Goal: Answer question/provide support: Share knowledge or assist other users

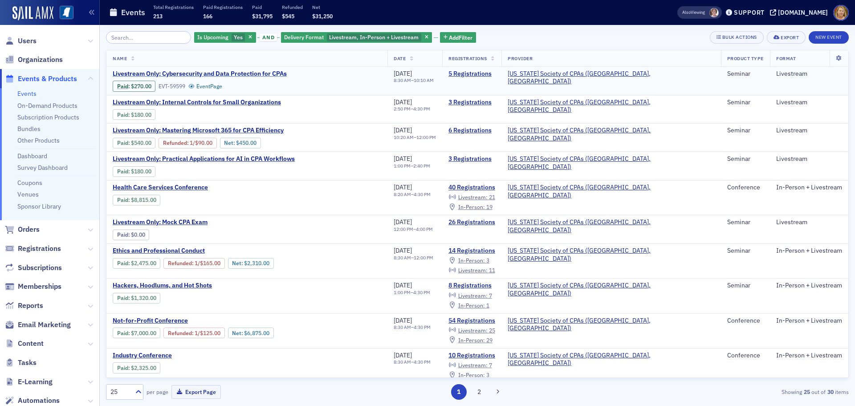
click at [167, 73] on span "Livestream Only: Cybersecurity and Data Protection for CPAs" at bounding box center [200, 74] width 174 height 8
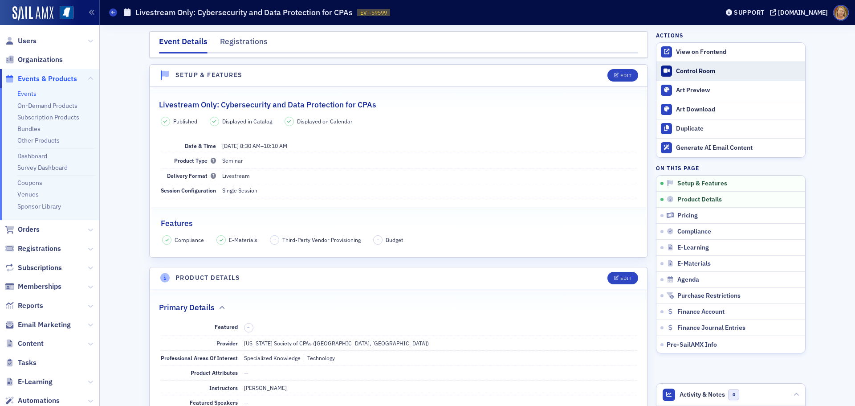
click at [676, 71] on div "Control Room" at bounding box center [738, 71] width 125 height 8
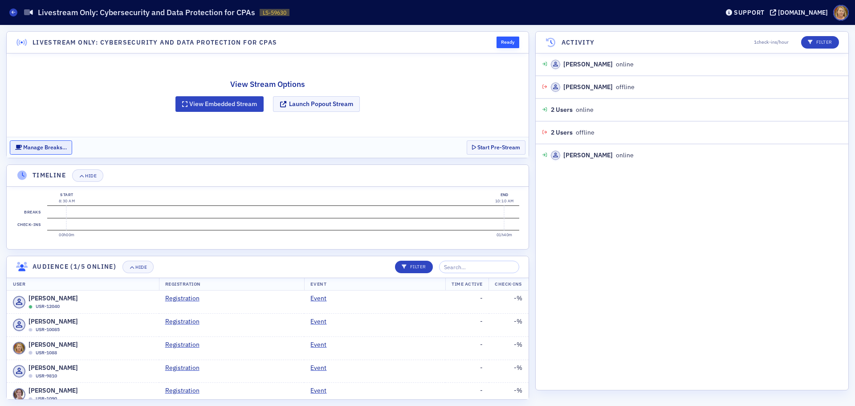
click at [60, 147] on button "Manage Breaks…" at bounding box center [41, 147] width 62 height 14
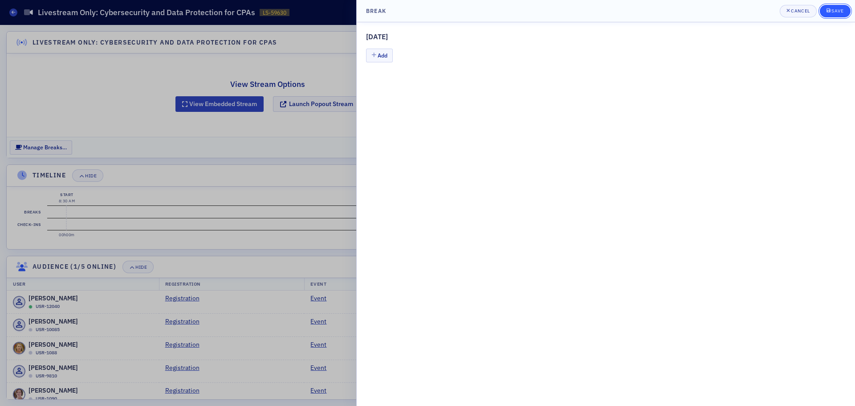
click at [832, 8] on div "Save" at bounding box center [837, 10] width 12 height 5
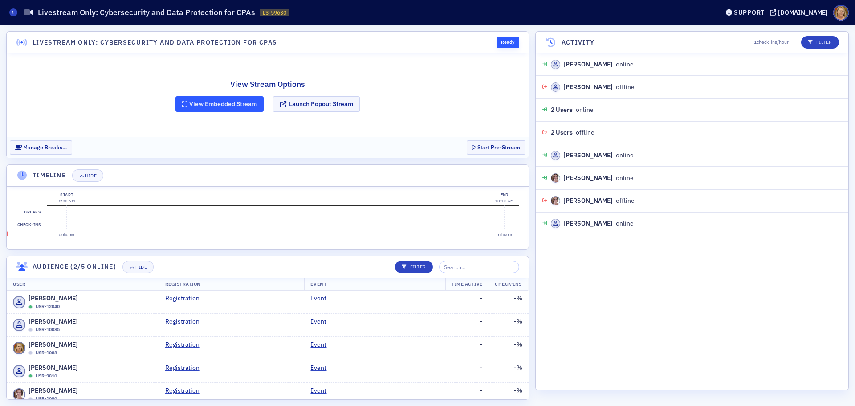
click at [230, 102] on button "View Embedded Stream" at bounding box center [219, 104] width 88 height 16
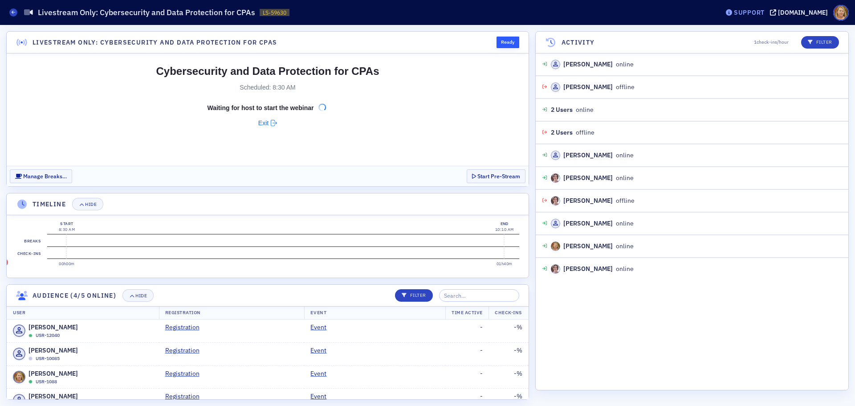
click at [754, 14] on div "Support" at bounding box center [749, 12] width 31 height 8
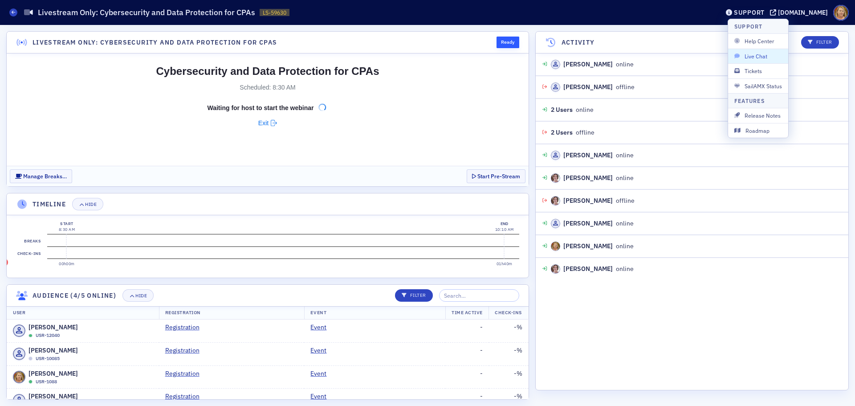
click at [750, 55] on span "Live Chat" at bounding box center [758, 56] width 48 height 8
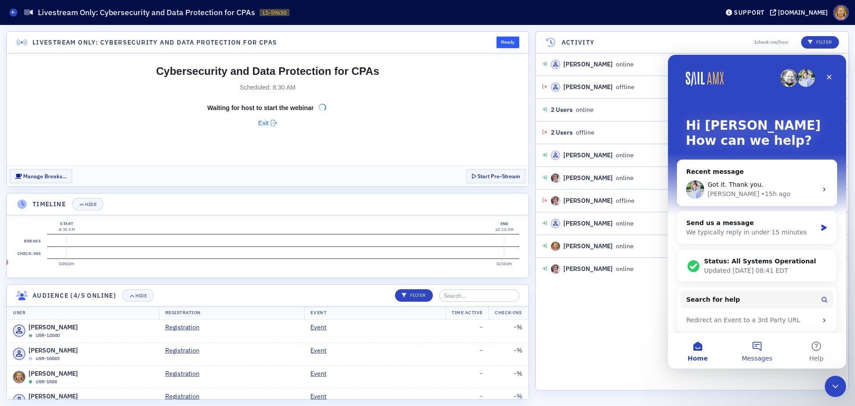
click at [758, 359] on span "Messages" at bounding box center [757, 358] width 31 height 6
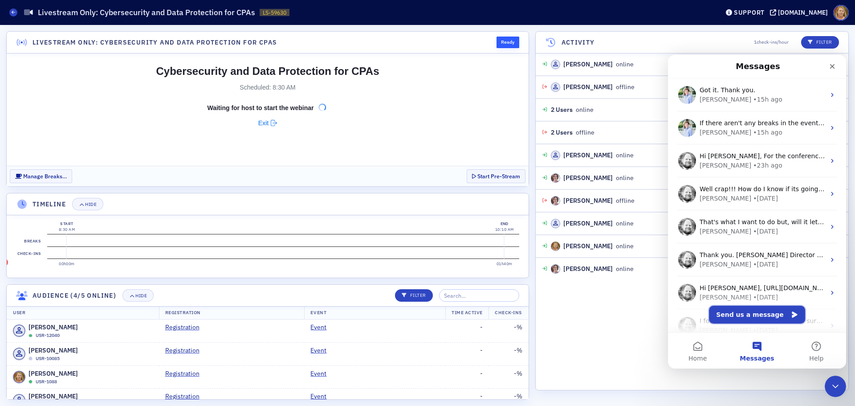
click at [743, 314] on button "Send us a message" at bounding box center [757, 315] width 96 height 18
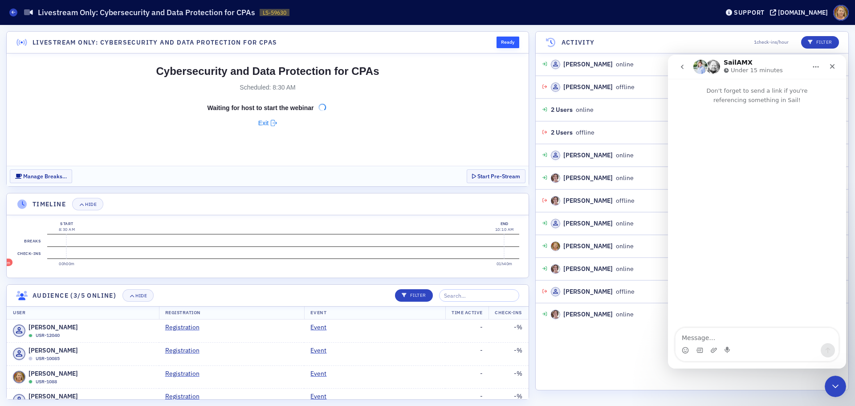
click at [35, 253] on label "Check-ins" at bounding box center [29, 253] width 27 height 12
click at [7, 261] on time "-00h14m" at bounding box center [2, 262] width 16 height 5
click at [693, 332] on textarea "Message…" at bounding box center [757, 335] width 163 height 15
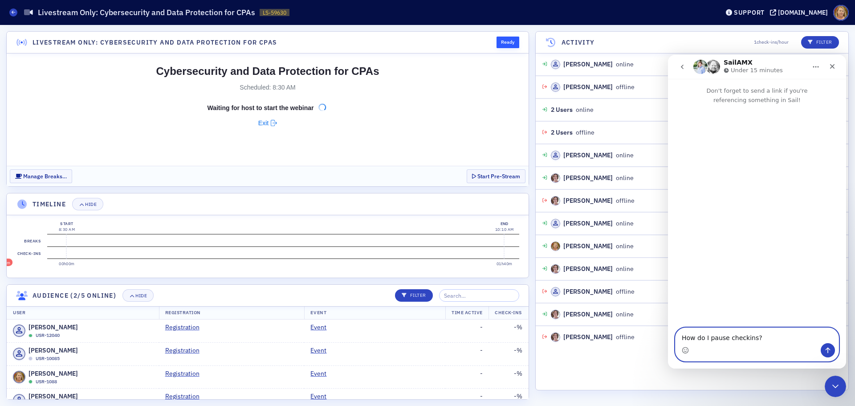
click at [742, 338] on textarea "How do I pause checkins?" at bounding box center [757, 335] width 163 height 15
click at [759, 335] on textarea "How do I pause check-ins?" at bounding box center [757, 335] width 163 height 15
type textarea "How do I pause check-ins if I don't start the stream?"
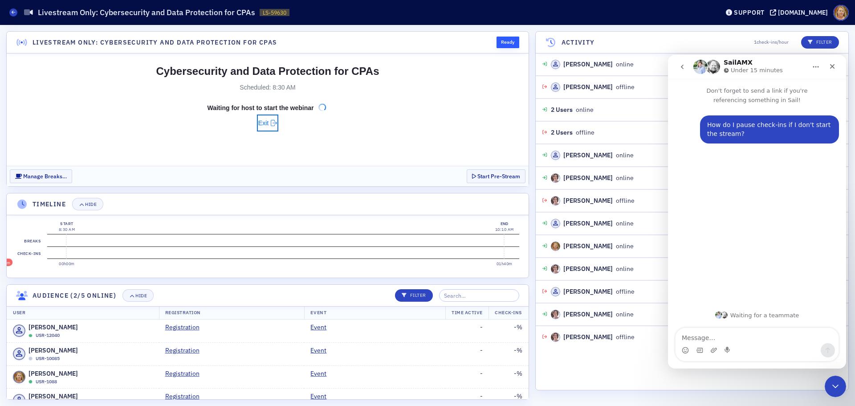
click at [262, 121] on span "Exit" at bounding box center [263, 123] width 10 height 14
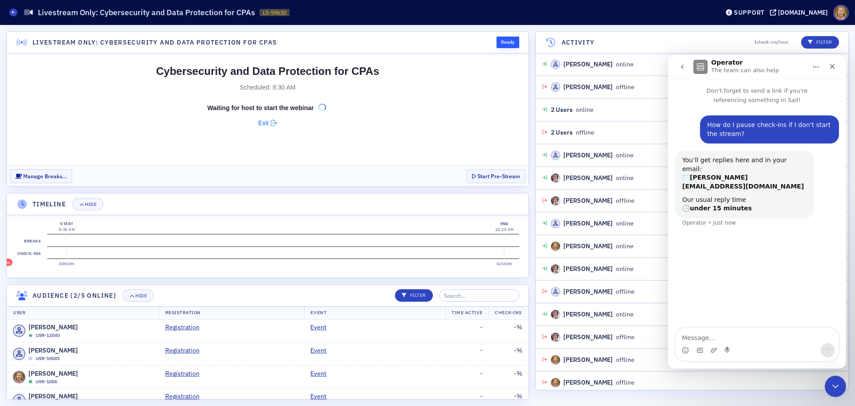
scroll to position [27, 0]
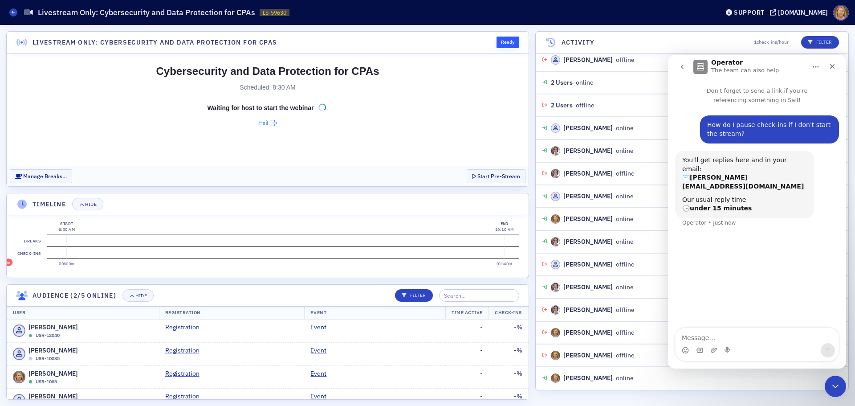
click at [264, 122] on span "Exit" at bounding box center [263, 123] width 10 height 14
click at [837, 65] on div "Close" at bounding box center [832, 66] width 16 height 16
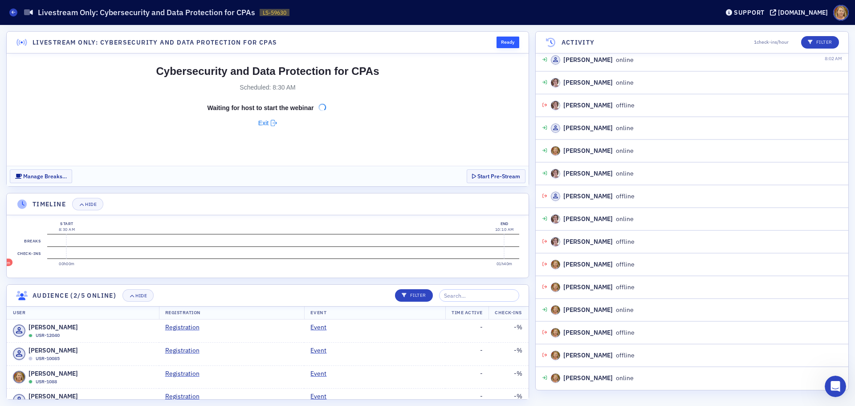
scroll to position [0, 0]
click at [13, 10] on icon at bounding box center [14, 12] width 4 height 4
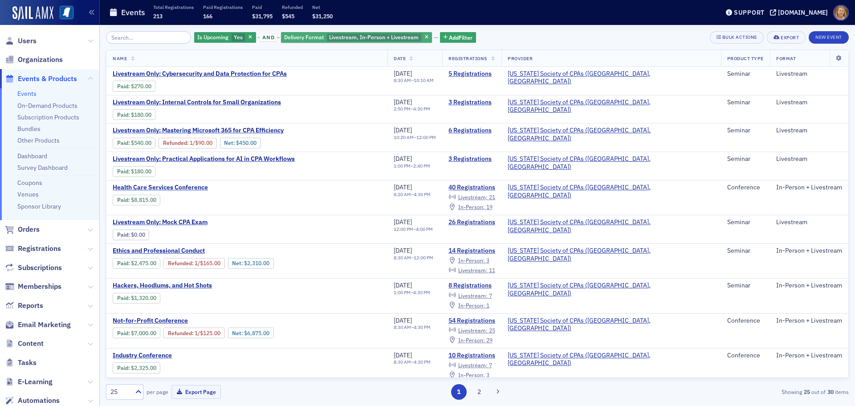
click at [329, 34] on span "Livestream, In-Person + Livestream" at bounding box center [374, 36] width 90 height 7
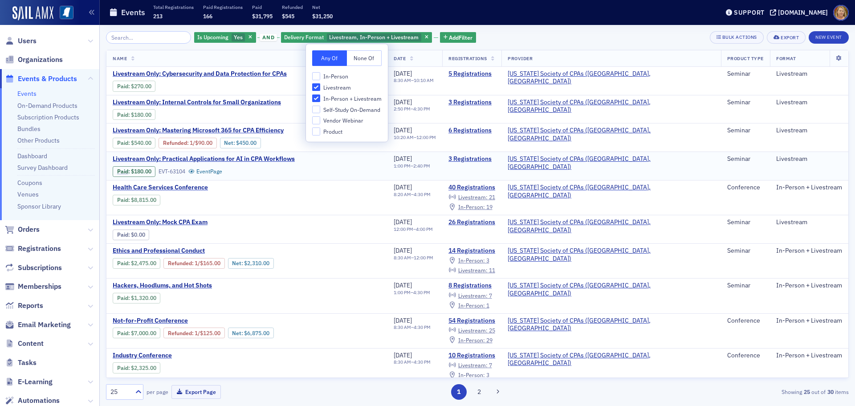
click at [343, 159] on div "Livestream Only: Practical Applications for AI in CPA Workflows Paid : $180.00 …" at bounding box center [247, 166] width 269 height 22
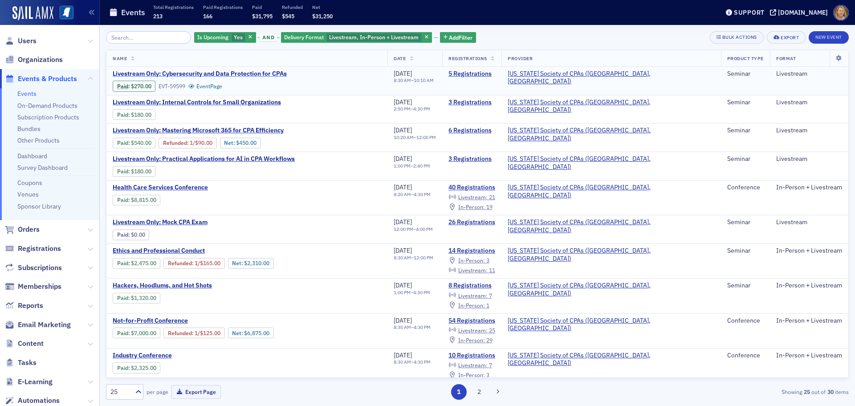
click at [249, 74] on span "Livestream Only: Cybersecurity and Data Protection for CPAs" at bounding box center [200, 74] width 174 height 8
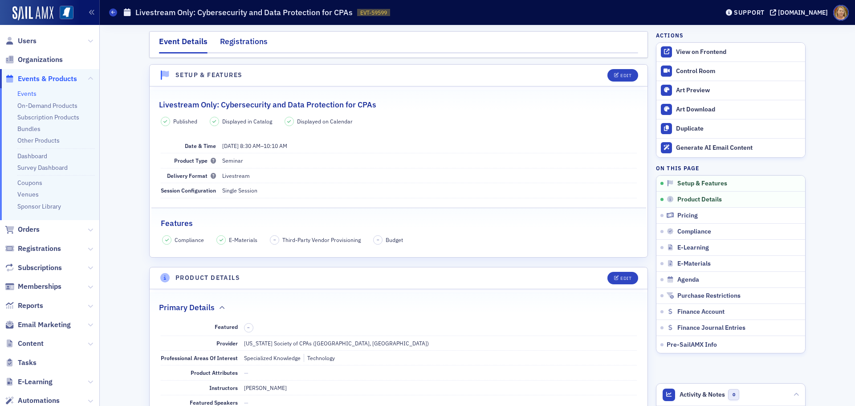
click at [241, 40] on div "Registrations" at bounding box center [244, 44] width 48 height 16
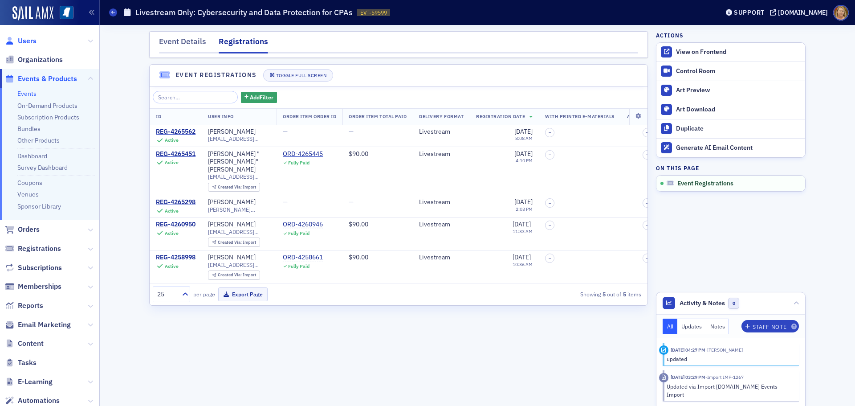
click at [33, 41] on span "Users" at bounding box center [27, 41] width 19 height 10
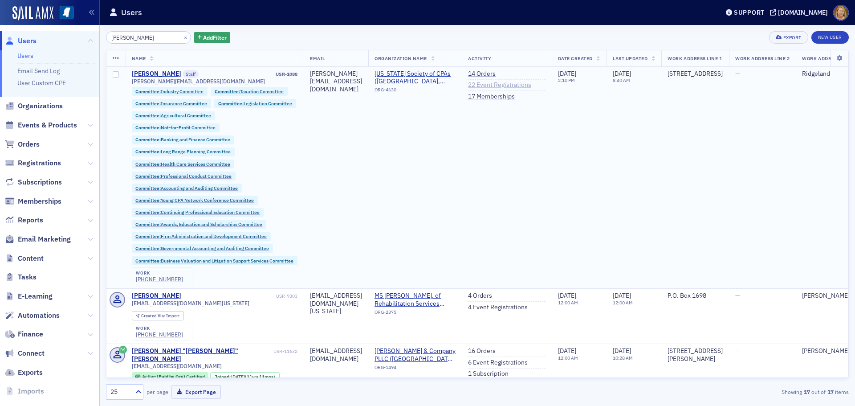
type input "ellen vaughn"
click at [531, 84] on link "22 Event Registrations" at bounding box center [499, 85] width 63 height 8
click at [496, 73] on link "14 Orders" at bounding box center [482, 74] width 28 height 8
click at [531, 83] on link "22 Event Registrations" at bounding box center [499, 85] width 63 height 8
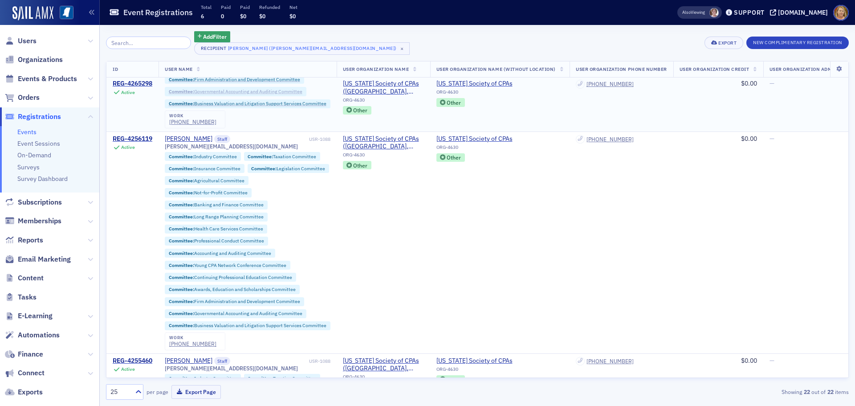
scroll to position [802, 0]
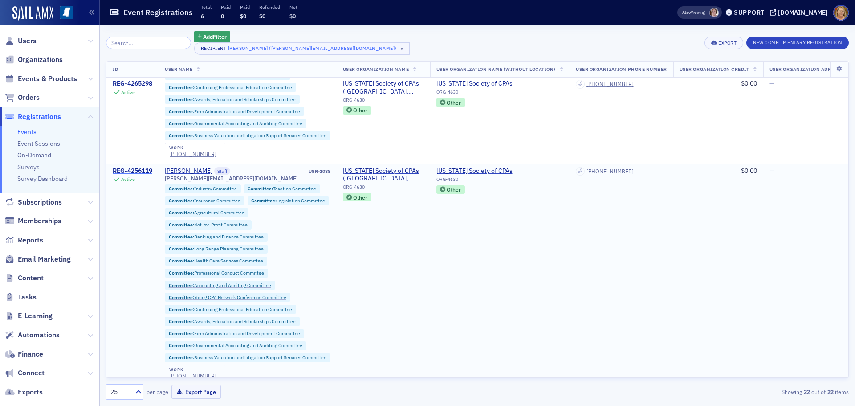
click at [144, 171] on div "REG-4256119" at bounding box center [133, 171] width 40 height 8
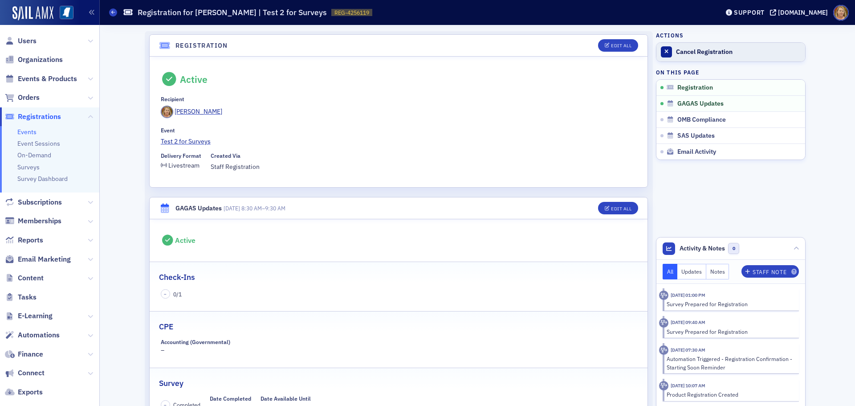
click at [696, 52] on div "Cancel Registration" at bounding box center [738, 52] width 125 height 8
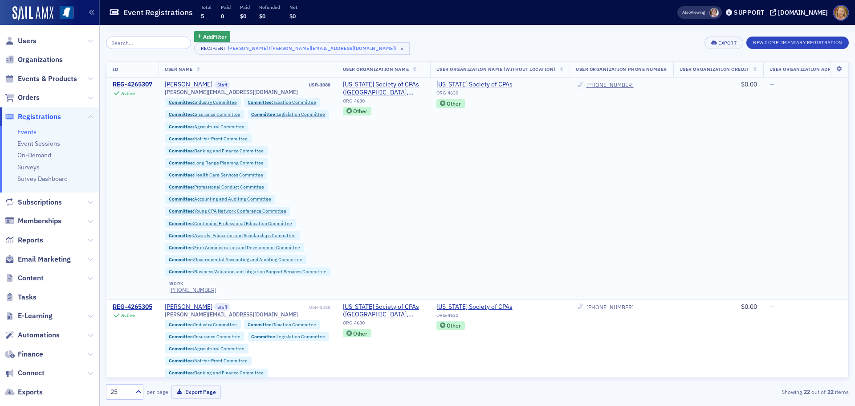
click at [139, 84] on div "REG-4265307" at bounding box center [133, 85] width 40 height 8
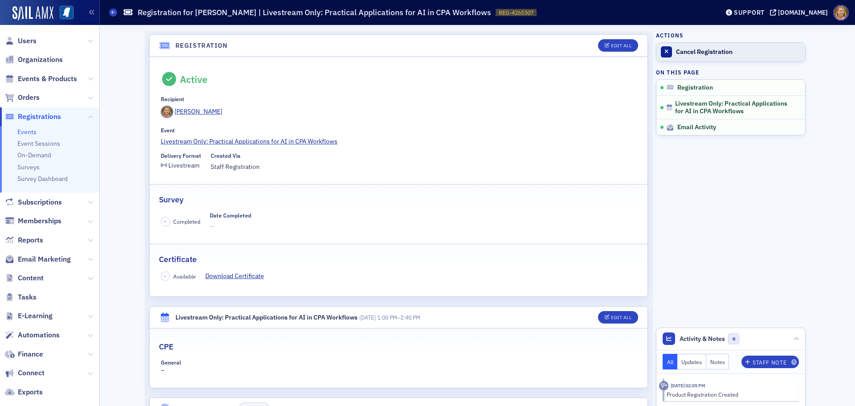
click at [681, 54] on div "Cancel Registration" at bounding box center [738, 52] width 125 height 8
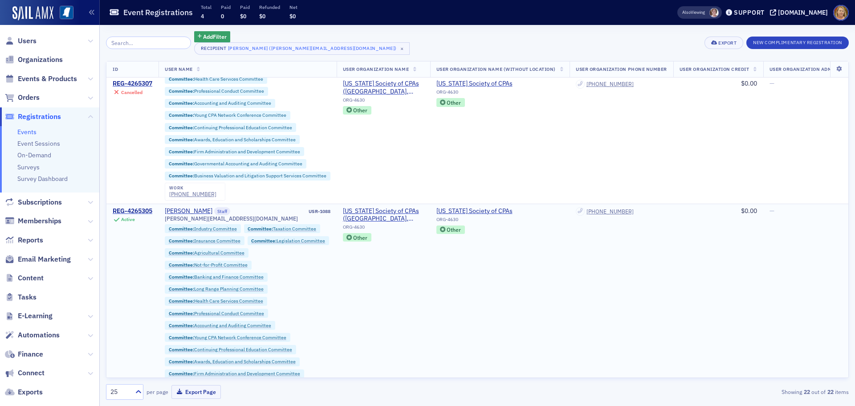
scroll to position [134, 0]
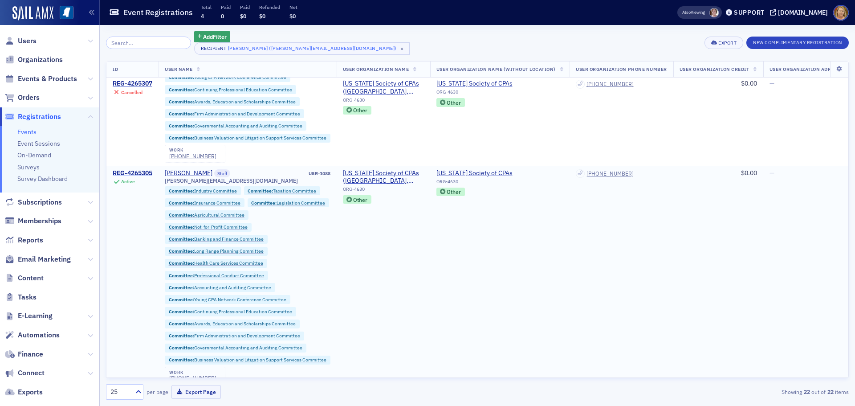
click at [148, 171] on div "REG-4265305" at bounding box center [133, 173] width 40 height 8
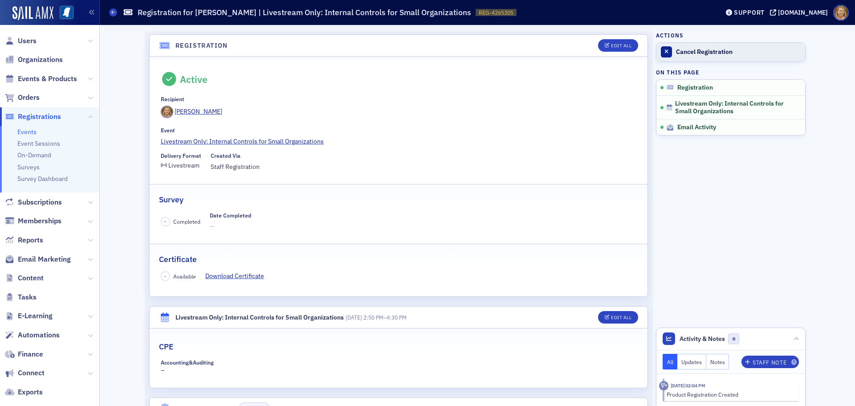
click at [677, 55] on div "Cancel Registration" at bounding box center [738, 52] width 125 height 8
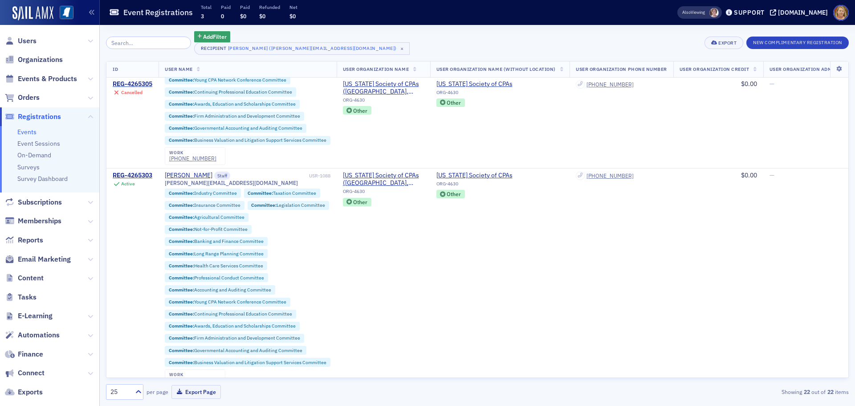
scroll to position [356, 0]
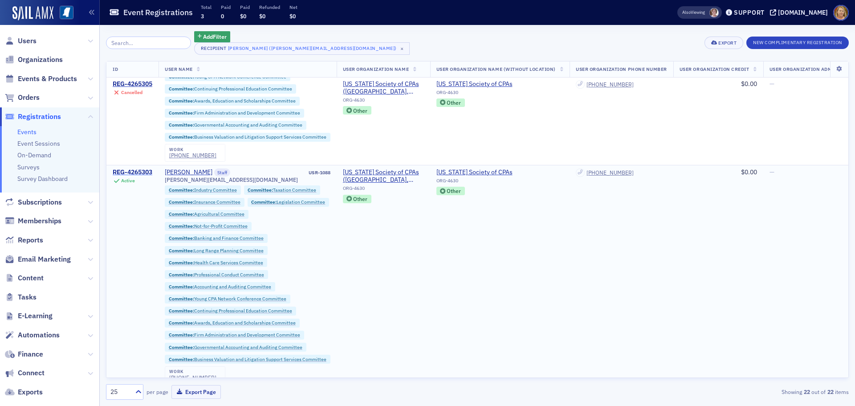
click at [147, 174] on div "REG-4265303" at bounding box center [133, 172] width 40 height 8
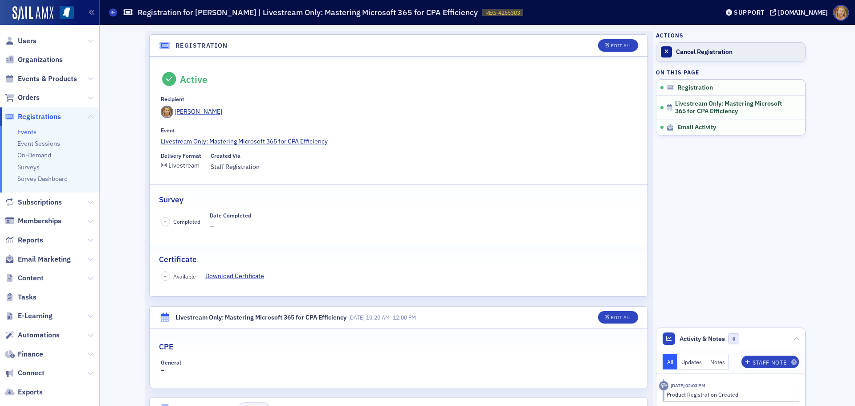
click at [685, 55] on div "Cancel Registration" at bounding box center [738, 52] width 125 height 8
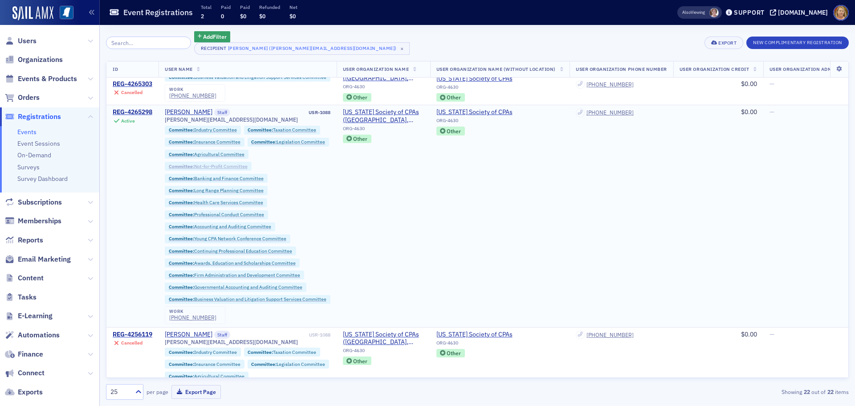
scroll to position [623, 0]
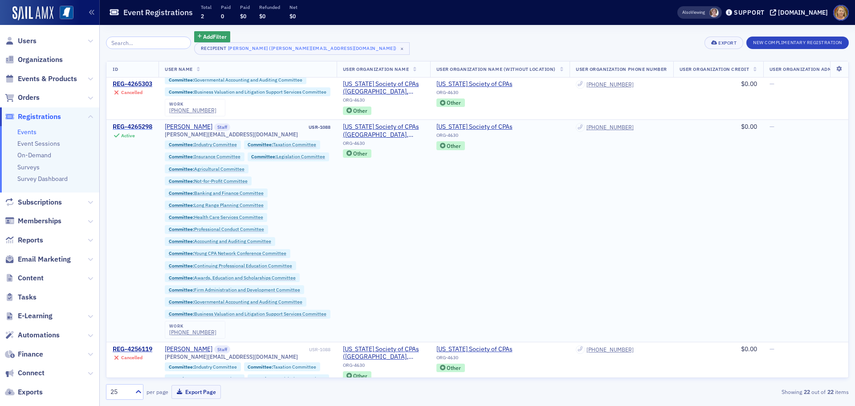
click at [148, 127] on div "REG-4265298" at bounding box center [133, 127] width 40 height 8
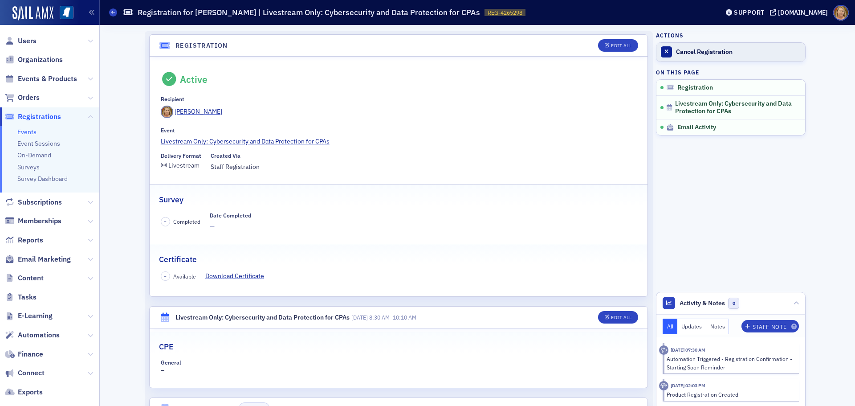
click at [676, 56] on link "Cancel Registration" at bounding box center [730, 52] width 149 height 19
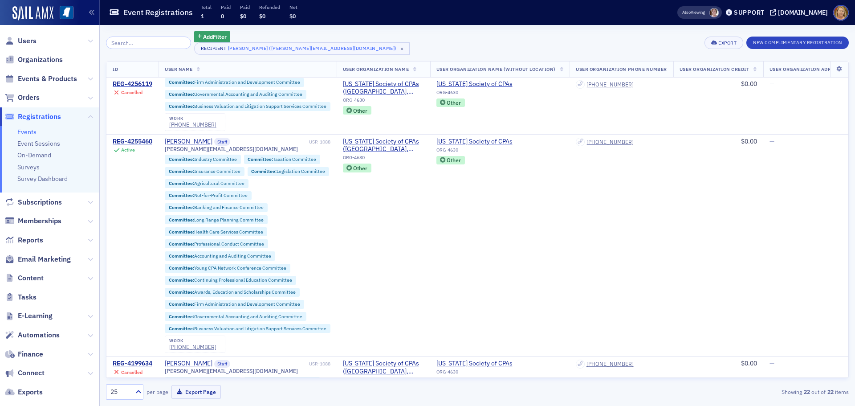
scroll to position [1069, 0]
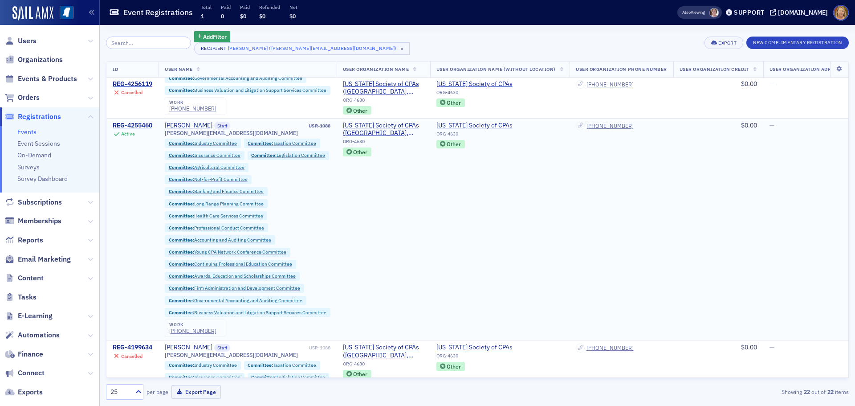
click at [147, 125] on div "REG-4255460" at bounding box center [133, 126] width 40 height 8
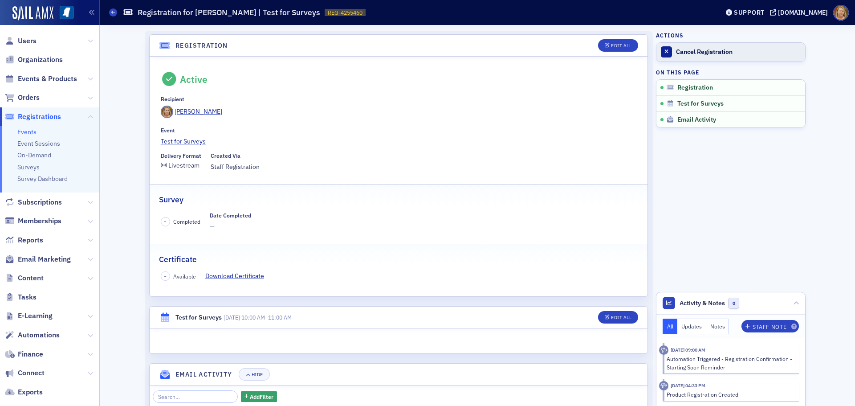
click at [671, 52] on link "Cancel Registration" at bounding box center [730, 52] width 149 height 19
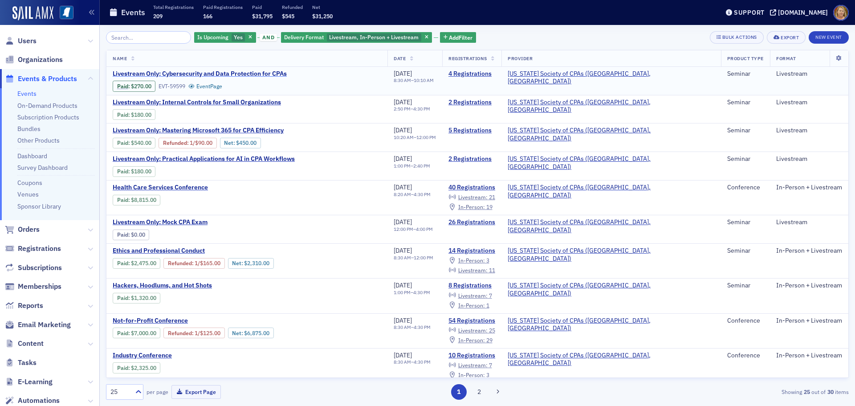
click at [213, 72] on span "Livestream Only: Cybersecurity and Data Protection for CPAs" at bounding box center [200, 74] width 174 height 8
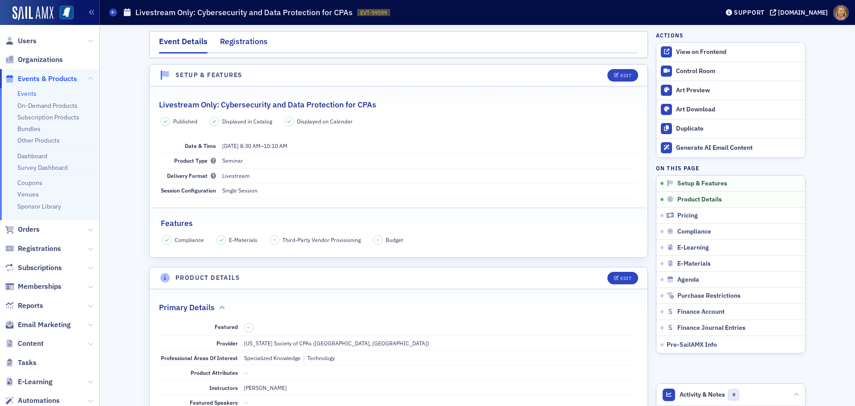
click at [240, 43] on div "Registrations" at bounding box center [244, 44] width 48 height 16
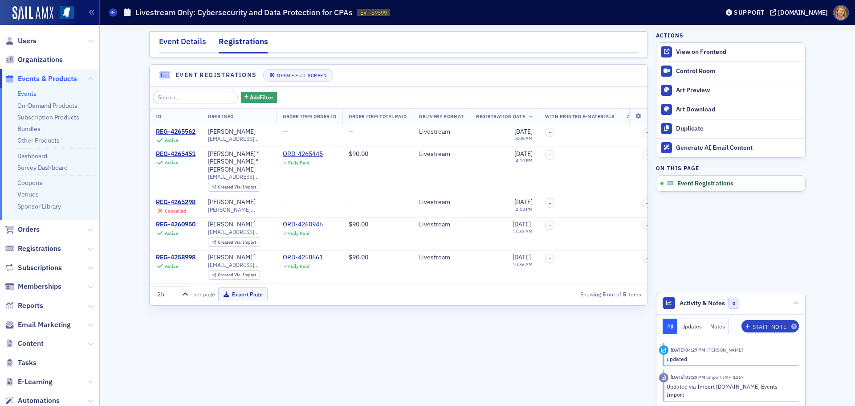
click at [180, 42] on div "Event Details" at bounding box center [182, 44] width 47 height 16
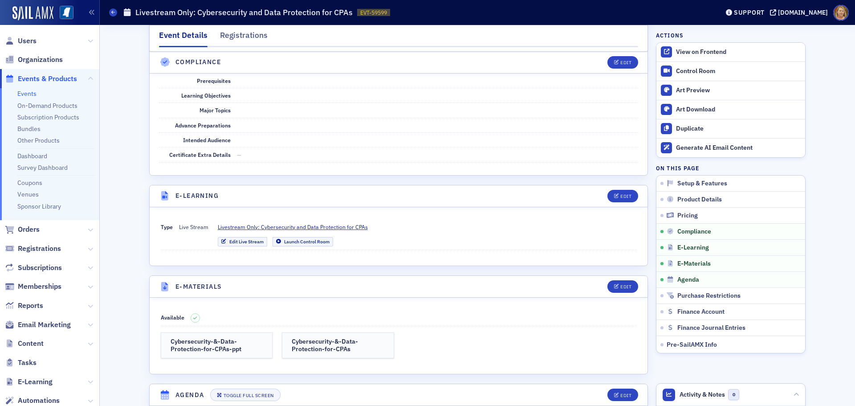
scroll to position [1024, 0]
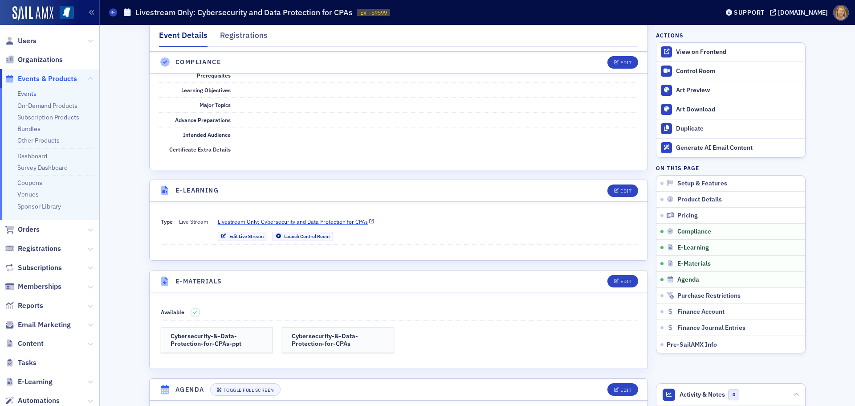
click at [327, 221] on span "Livestream Only: Cybersecurity and Data Protection for CPAs" at bounding box center [293, 221] width 150 height 8
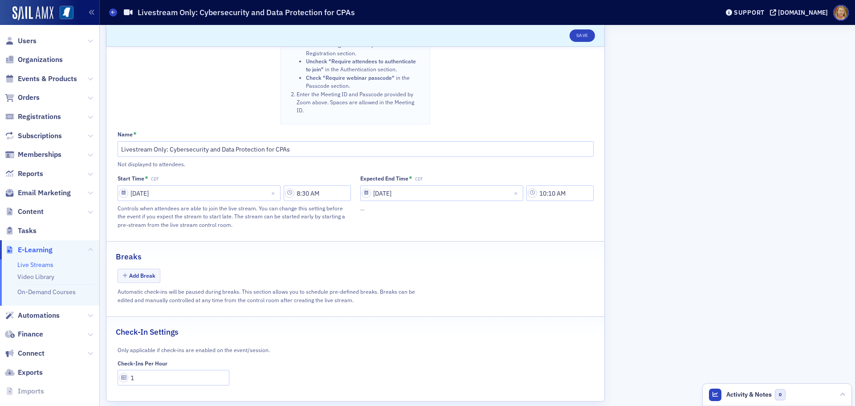
scroll to position [477, 0]
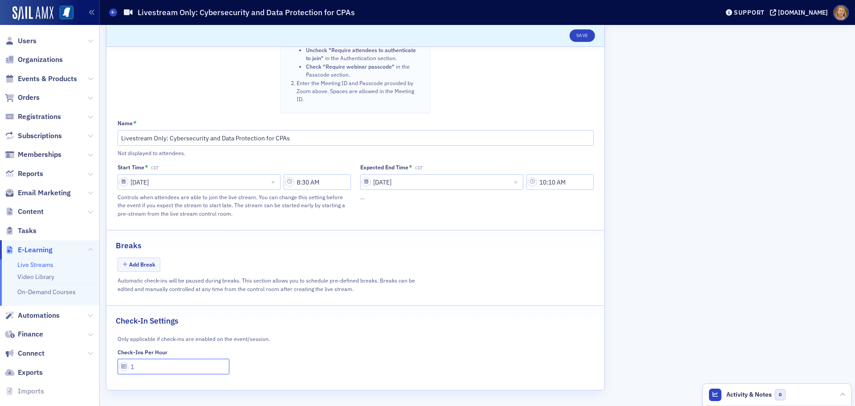
click at [136, 365] on input "1" at bounding box center [174, 367] width 112 height 16
type input "0"
click at [589, 38] on button "Save" at bounding box center [582, 35] width 25 height 12
click at [113, 13] on icon at bounding box center [113, 12] width 4 height 4
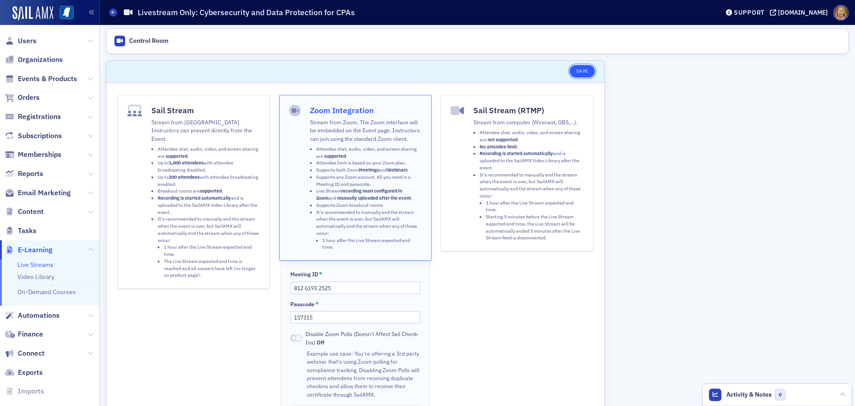
click at [587, 69] on button "Save" at bounding box center [582, 71] width 25 height 12
click at [128, 36] on link "Control Room" at bounding box center [141, 41] width 63 height 19
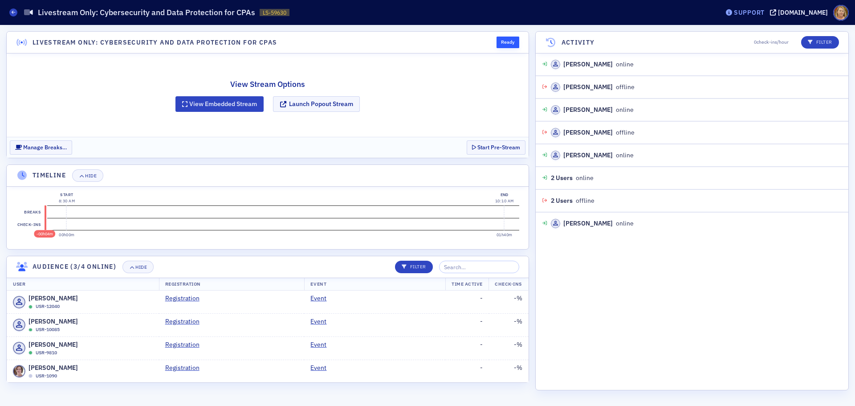
click at [753, 13] on div "Support" at bounding box center [749, 12] width 31 height 8
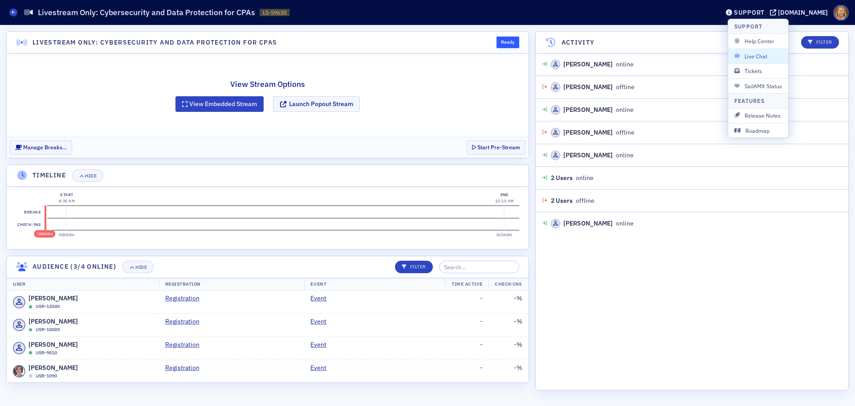
click at [752, 51] on button "Live Chat" at bounding box center [758, 56] width 60 height 15
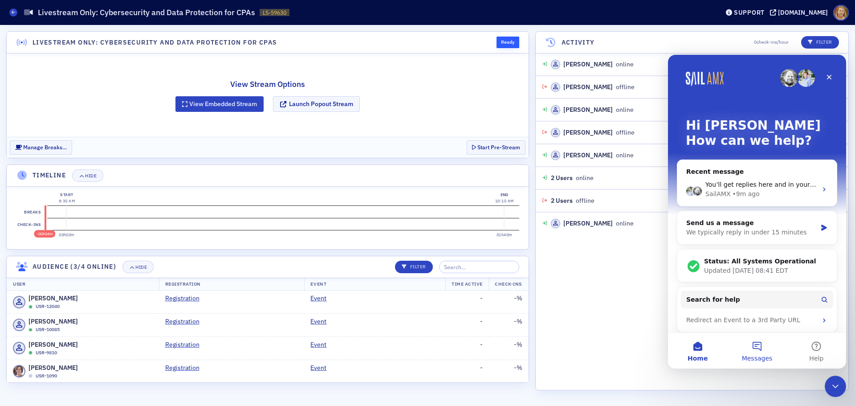
click at [760, 346] on button "Messages" at bounding box center [756, 351] width 59 height 36
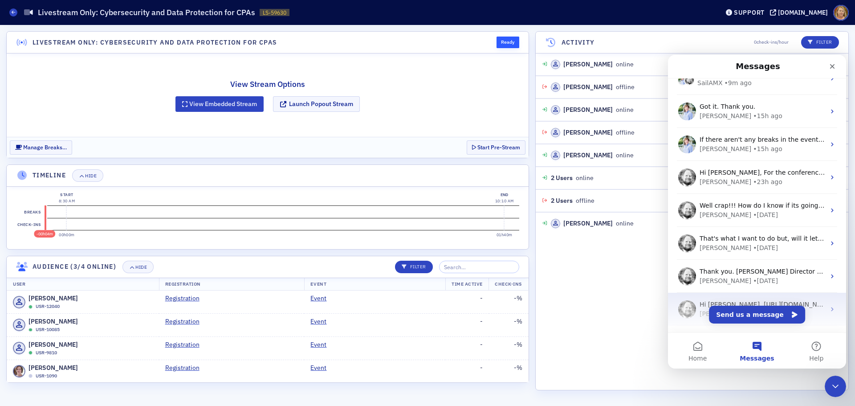
scroll to position [111, 0]
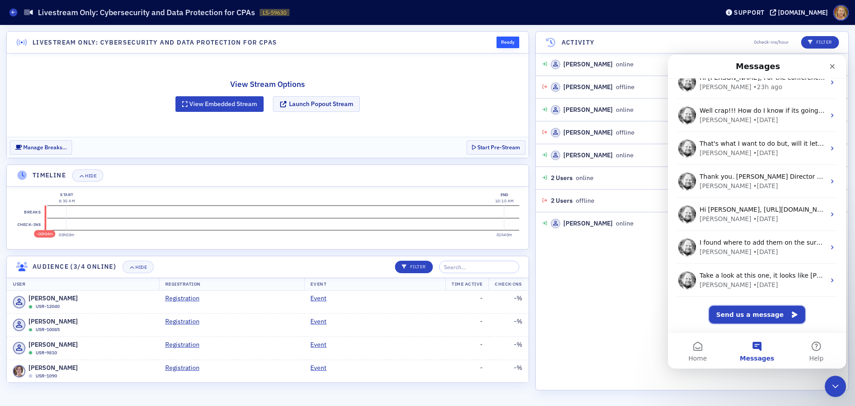
click at [742, 310] on button "Send us a message" at bounding box center [757, 315] width 96 height 18
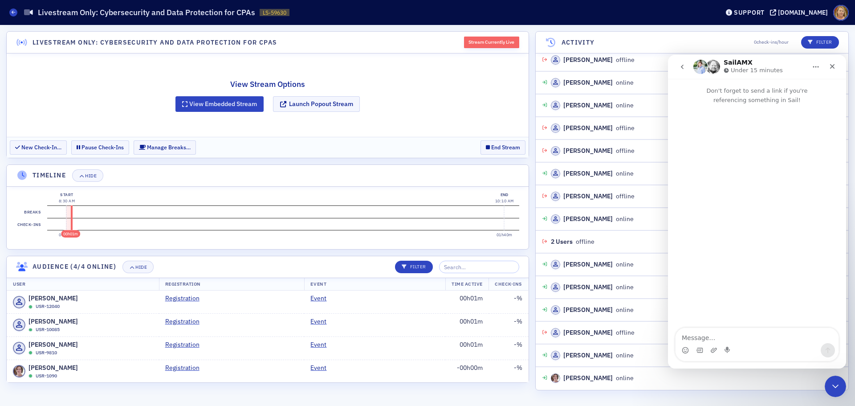
scroll to position [890, 0]
click at [829, 383] on icon "Close Intercom Messenger" at bounding box center [834, 384] width 11 height 11
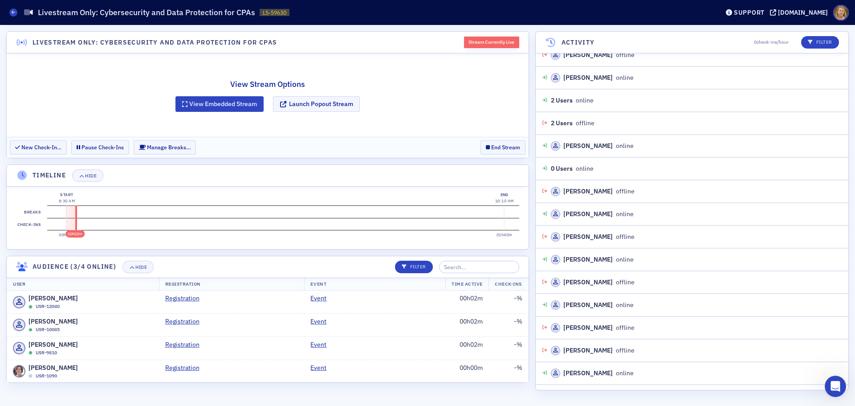
scroll to position [0, 0]
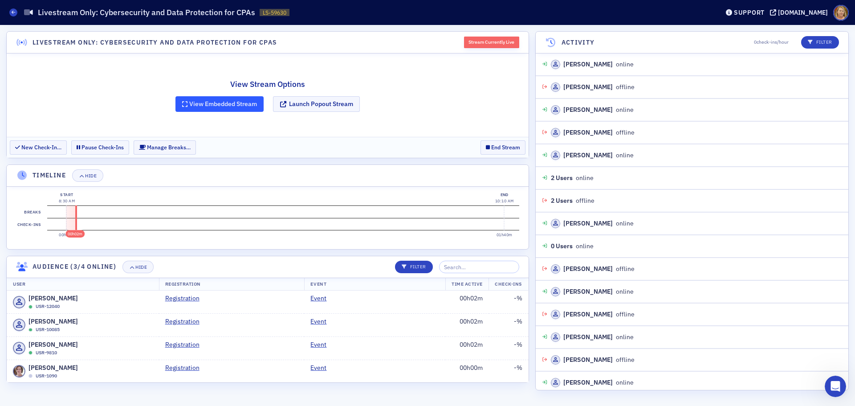
click at [196, 102] on button "View Embedded Stream" at bounding box center [219, 104] width 88 height 16
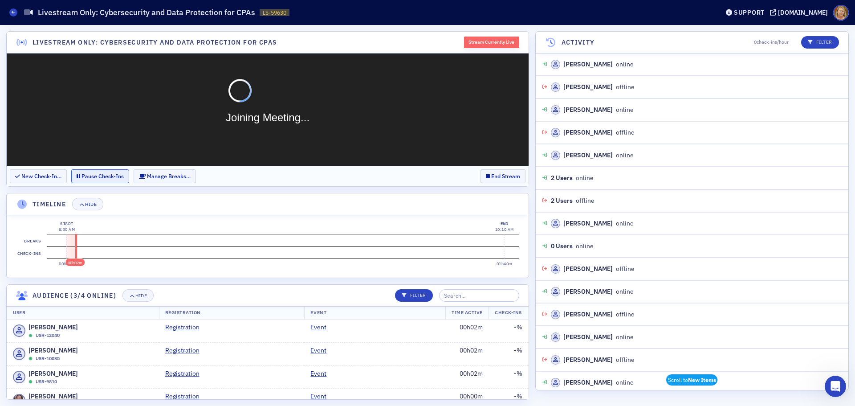
click at [105, 173] on button "Pause Check-Ins" at bounding box center [100, 176] width 58 height 14
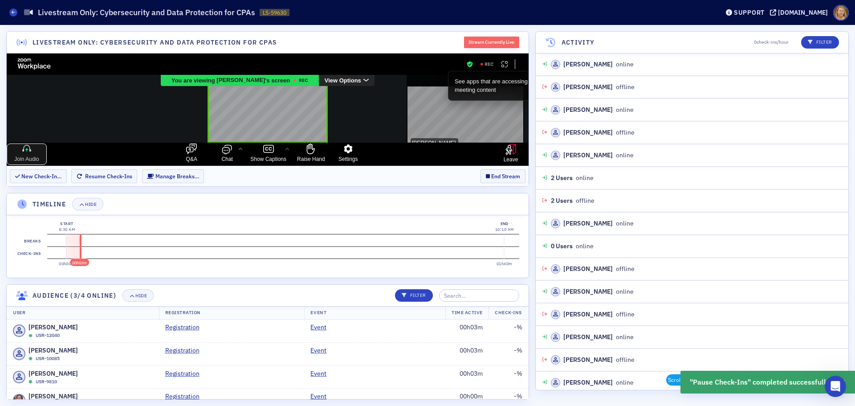
click at [29, 151] on icon "join audio" at bounding box center [26, 148] width 11 height 11
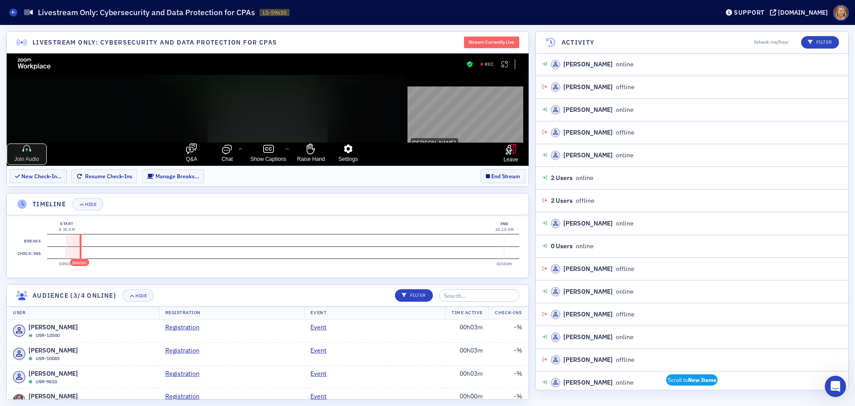
click at [25, 149] on icon "join audio" at bounding box center [26, 148] width 11 height 11
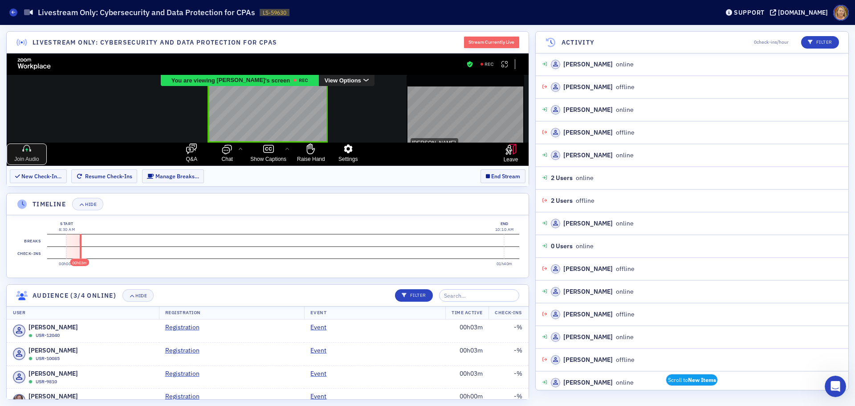
click at [24, 147] on icon "join audio" at bounding box center [26, 148] width 11 height 11
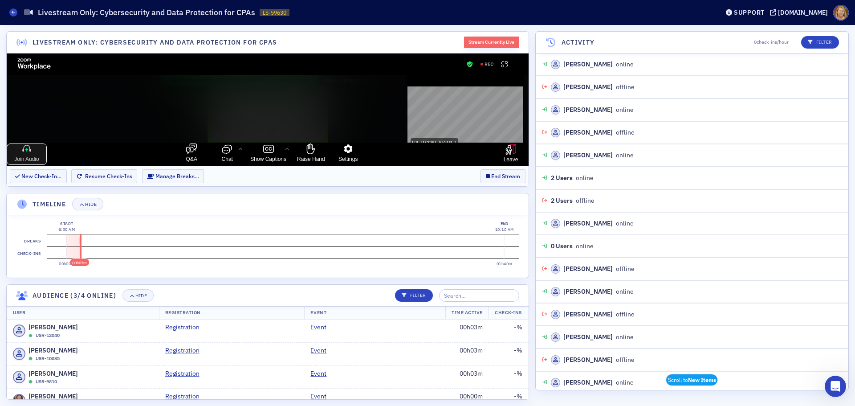
click at [24, 147] on icon "join audio" at bounding box center [26, 148] width 11 height 11
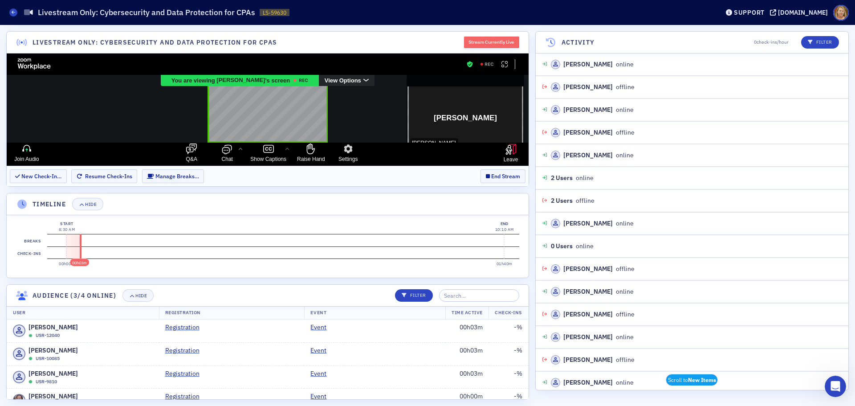
click at [364, 80] on icon "sharing view options" at bounding box center [366, 80] width 6 height 4
click at [360, 95] on span "Fit to Window" at bounding box center [353, 96] width 33 height 6
click at [24, 153] on icon "join audio" at bounding box center [26, 148] width 11 height 11
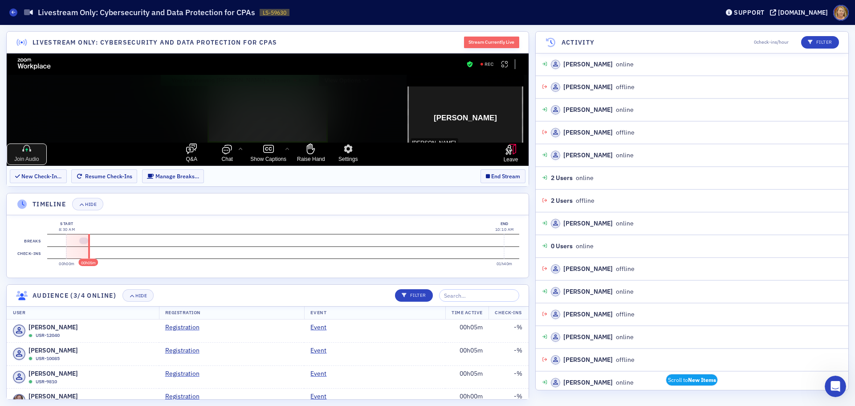
click at [25, 149] on icon "join audio" at bounding box center [26, 148] width 11 height 11
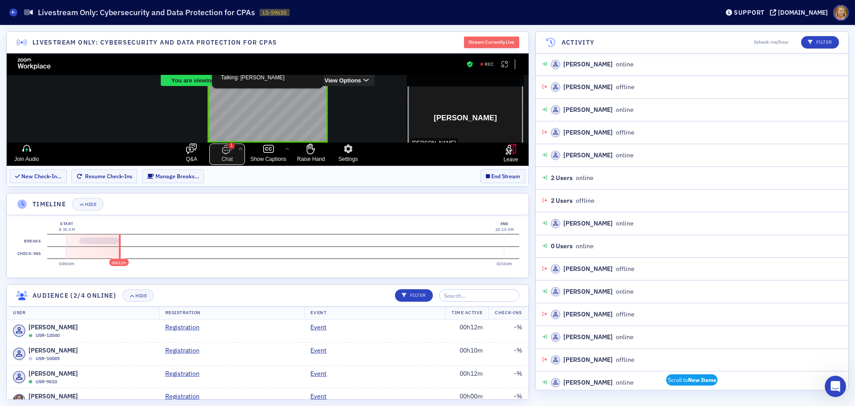
click at [224, 153] on icon "open the chat panel" at bounding box center [226, 151] width 8 height 8
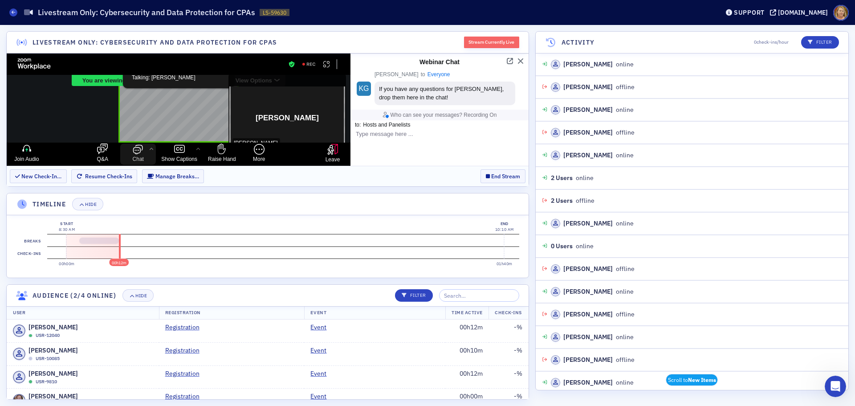
scroll to position [33, 173]
click at [224, 153] on icon "Raise Hand" at bounding box center [221, 148] width 11 height 11
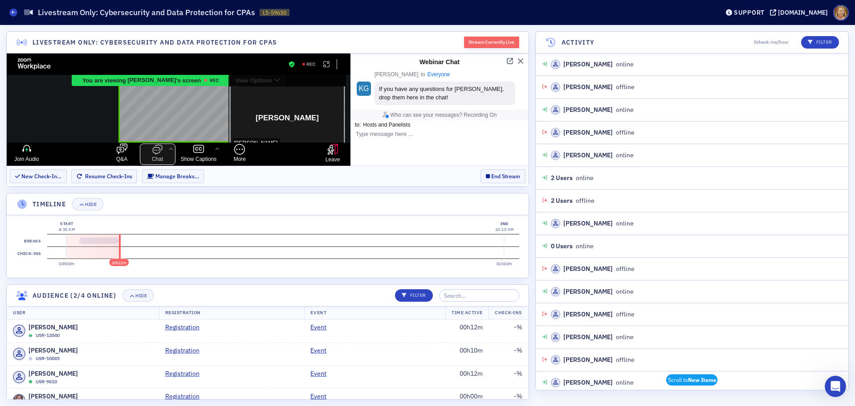
click at [160, 151] on icon "close the chat panel" at bounding box center [156, 151] width 8 height 8
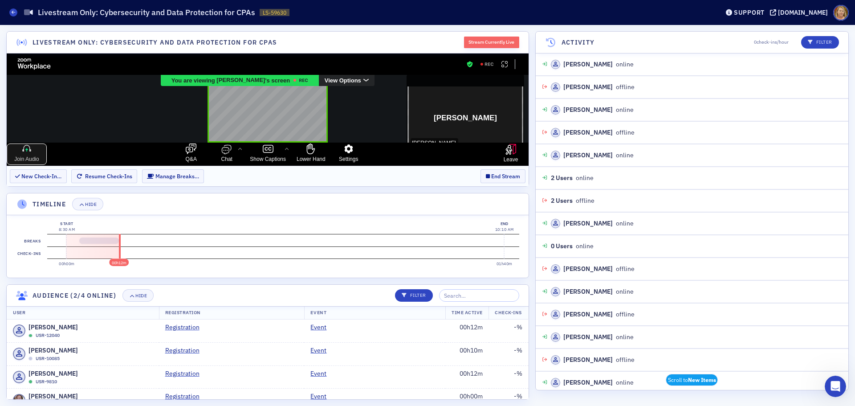
click at [26, 149] on icon "join audio" at bounding box center [26, 149] width 3 height 3
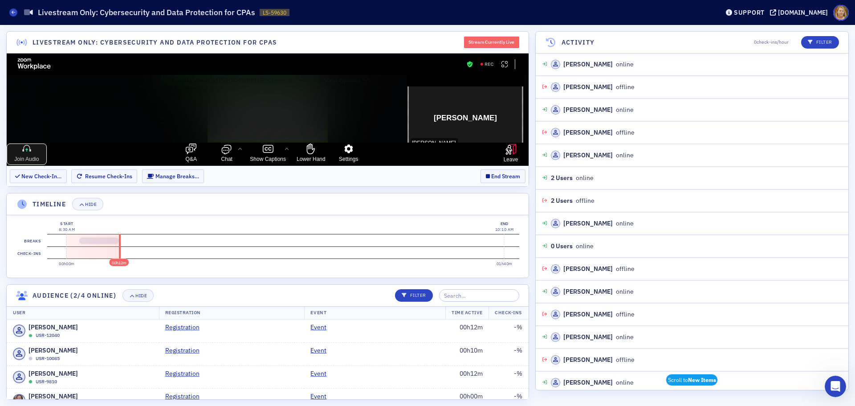
click at [26, 148] on icon "join audio" at bounding box center [26, 148] width 11 height 11
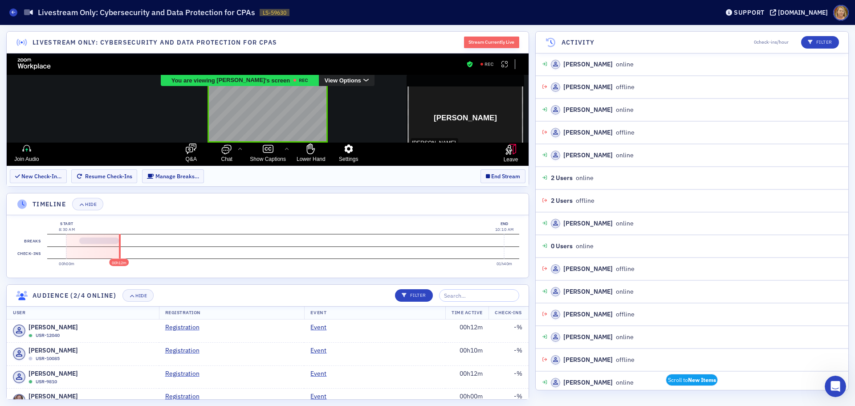
click at [360, 78] on div "View Options" at bounding box center [347, 80] width 56 height 12
click at [363, 78] on icon "sharing view options" at bounding box center [366, 77] width 6 height 4
click at [26, 147] on icon "join audio" at bounding box center [26, 148] width 11 height 11
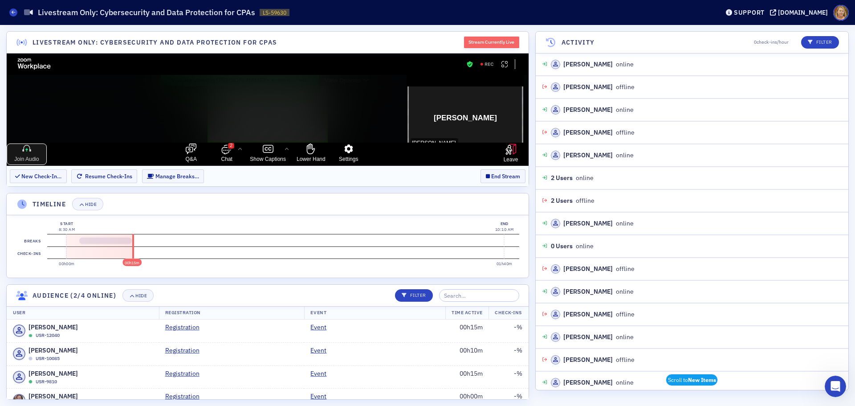
click at [26, 147] on icon "join audio" at bounding box center [26, 148] width 11 height 11
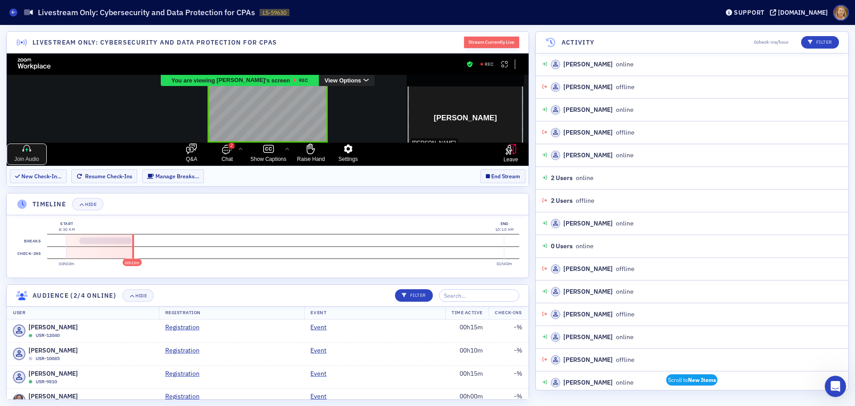
click at [26, 151] on icon "join audio" at bounding box center [26, 148] width 11 height 11
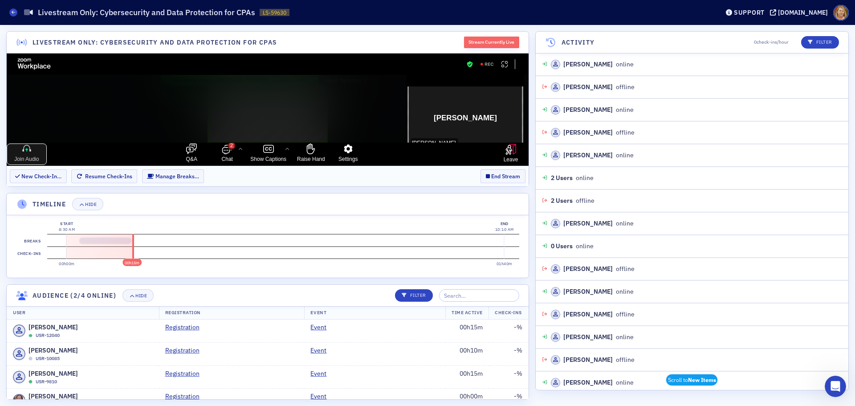
click at [26, 151] on icon "join audio" at bounding box center [26, 148] width 11 height 11
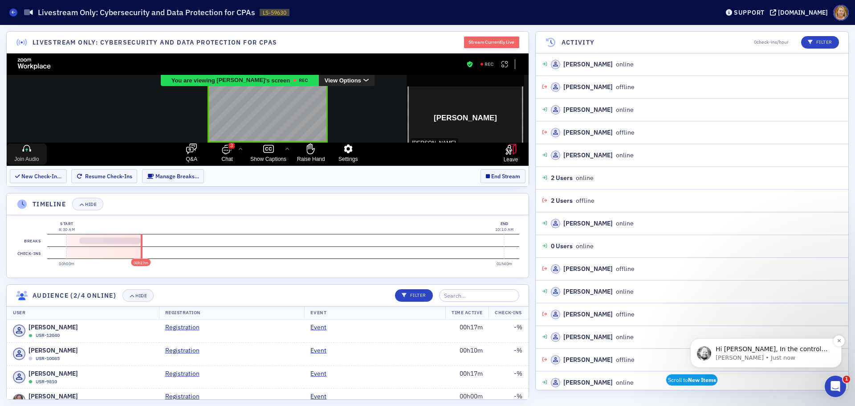
click at [750, 361] on p "Aidan • Just now" at bounding box center [773, 358] width 115 height 8
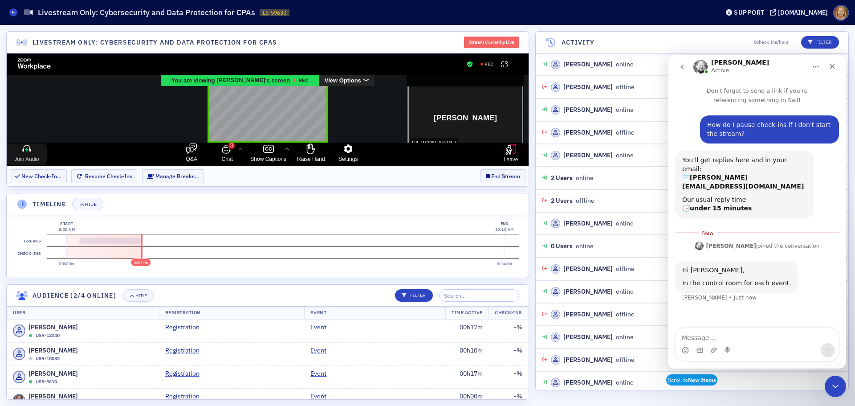
scroll to position [1, 0]
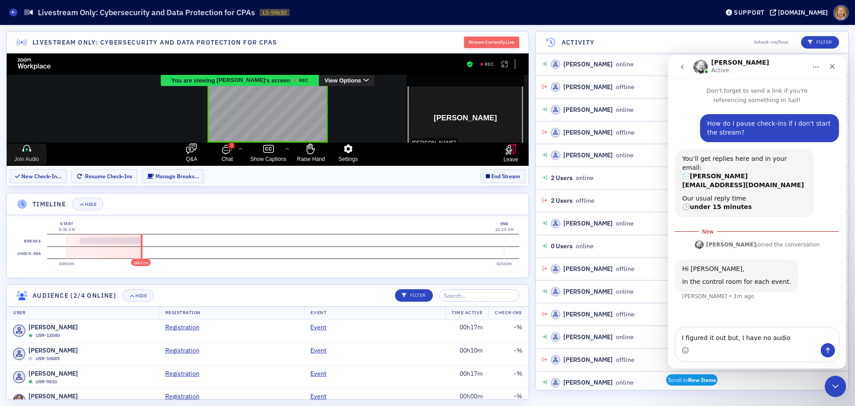
type textarea "I figured it out but, I have no audio."
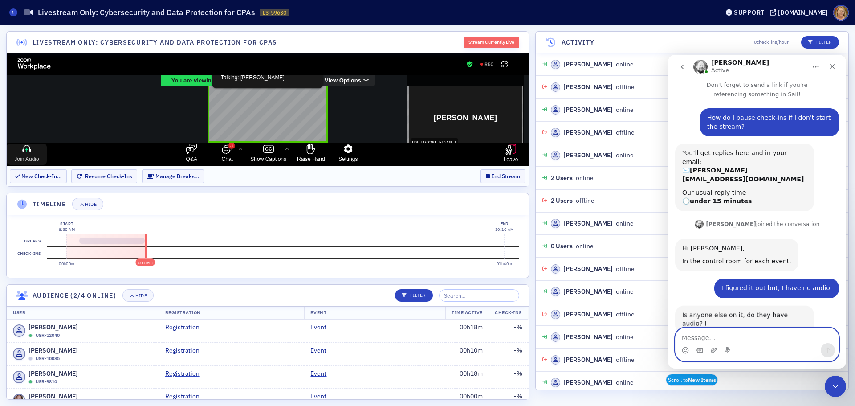
scroll to position [5, 0]
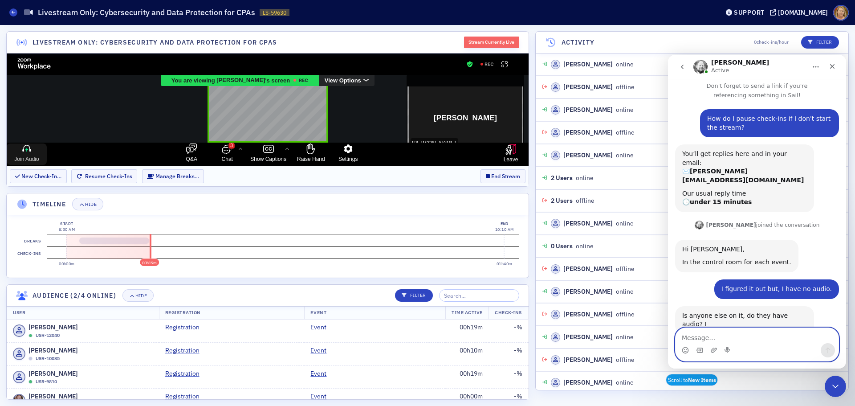
click at [687, 338] on textarea "Message…" at bounding box center [757, 335] width 163 height 15
type textarea "Yes"
click at [832, 351] on button "Send a message…" at bounding box center [828, 350] width 14 height 14
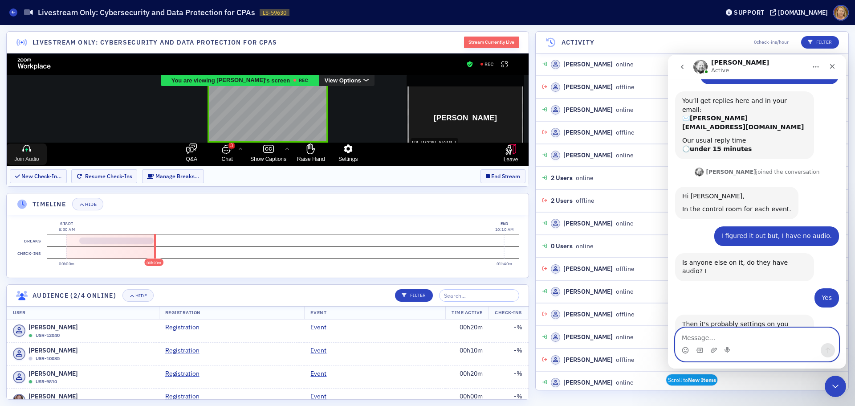
scroll to position [58, 0]
click at [690, 338] on textarea "Message…" at bounding box center [757, 335] width 163 height 15
click at [711, 338] on textarea "Message…" at bounding box center [757, 335] width 163 height 15
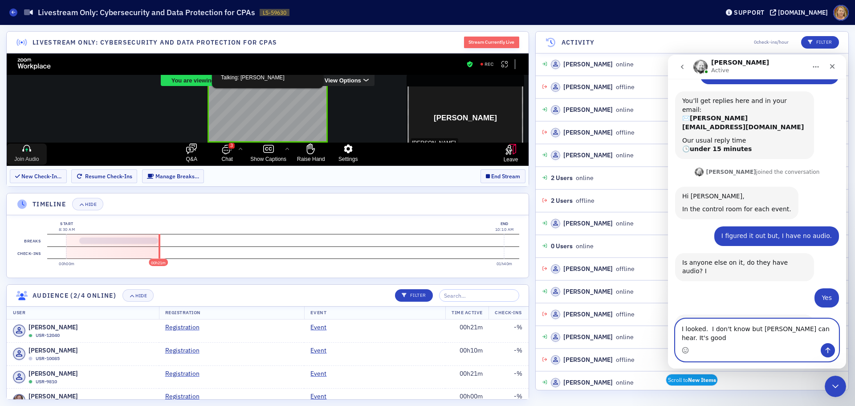
type textarea "I looked. I don't know but Lydia can hear. It's good."
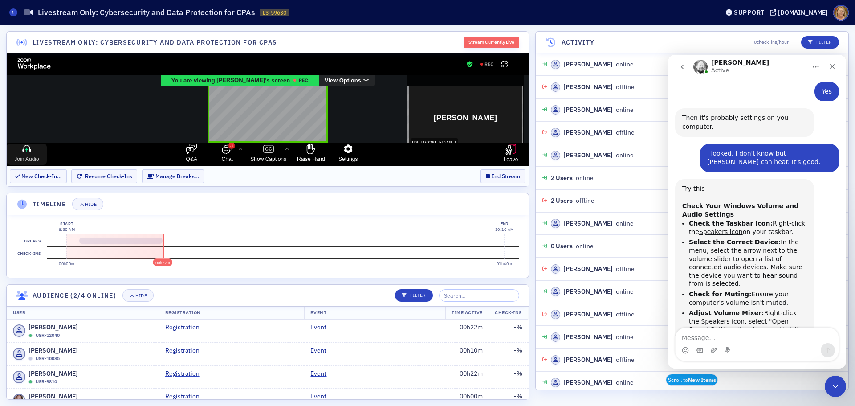
scroll to position [269, 0]
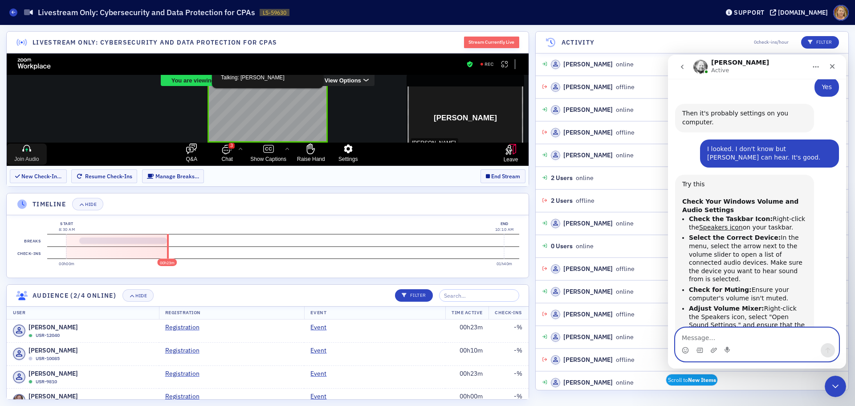
click at [754, 337] on textarea "Message…" at bounding box center [757, 335] width 163 height 15
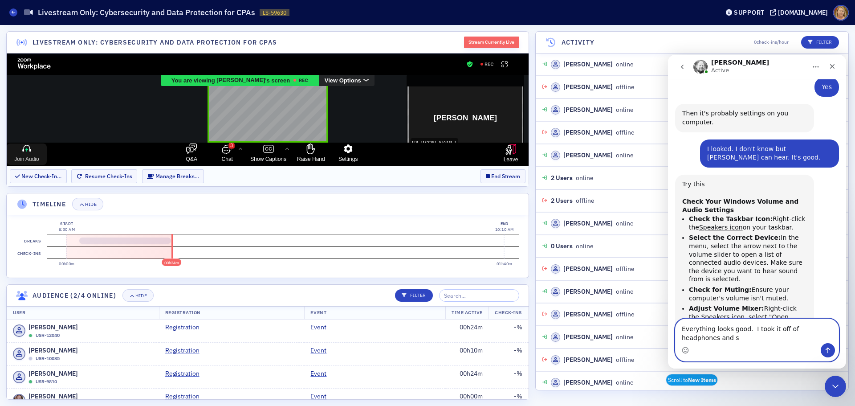
scroll to position [277, 0]
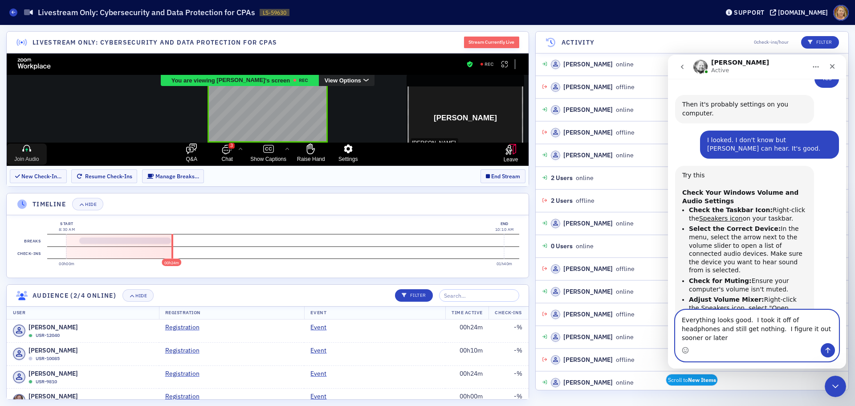
type textarea "Everything looks good. I took it off of headphones and still get nothing. I fig…"
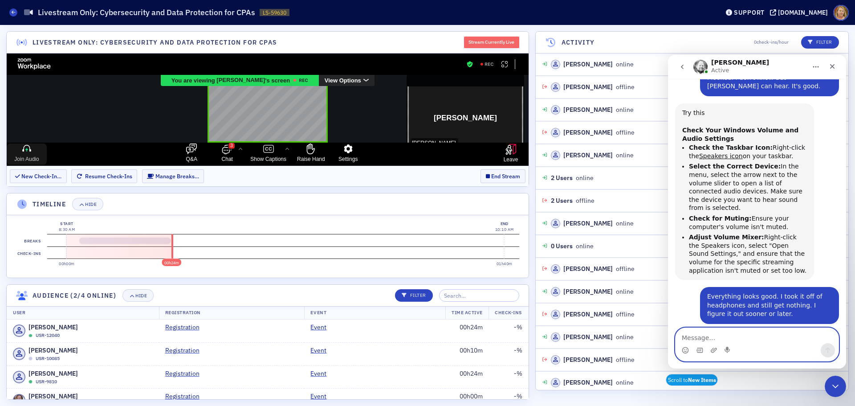
scroll to position [339, 0]
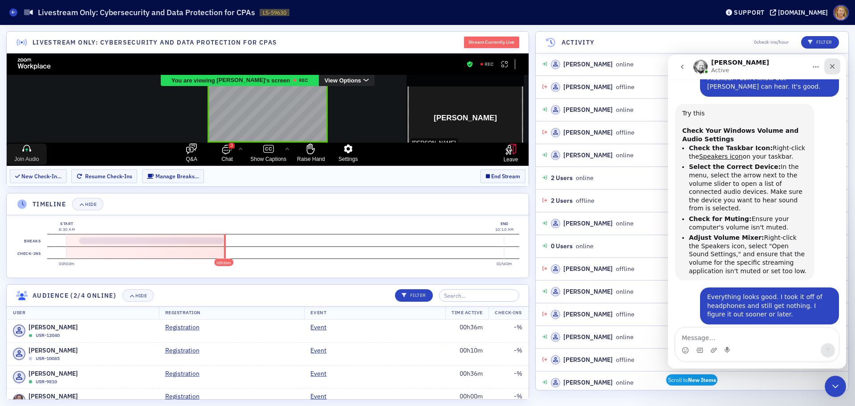
click at [826, 68] on div "Close" at bounding box center [832, 66] width 16 height 16
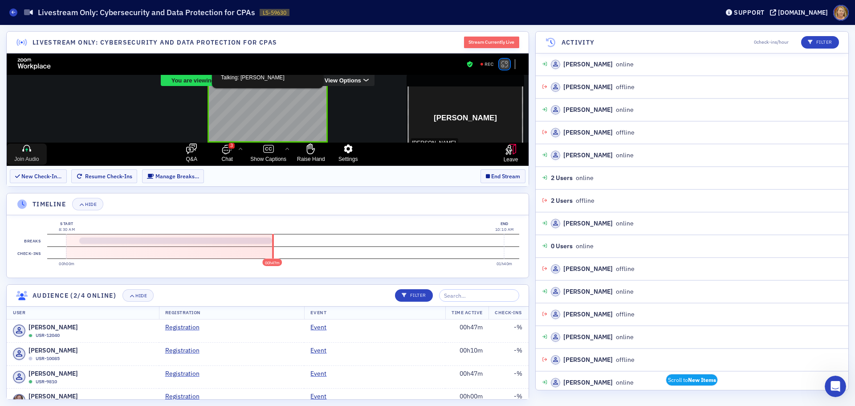
click at [505, 64] on rect "Apps Accessing Content in This Meeting" at bounding box center [504, 64] width 7 height 7
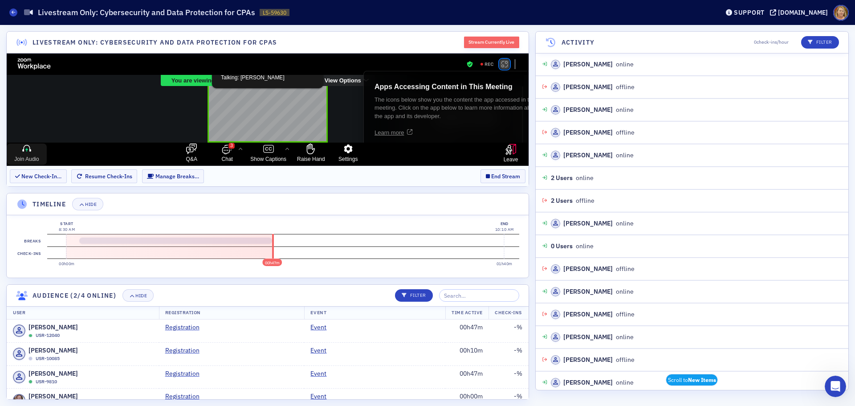
click at [505, 64] on rect "Apps Accessing Content in This Meeting" at bounding box center [504, 64] width 7 height 7
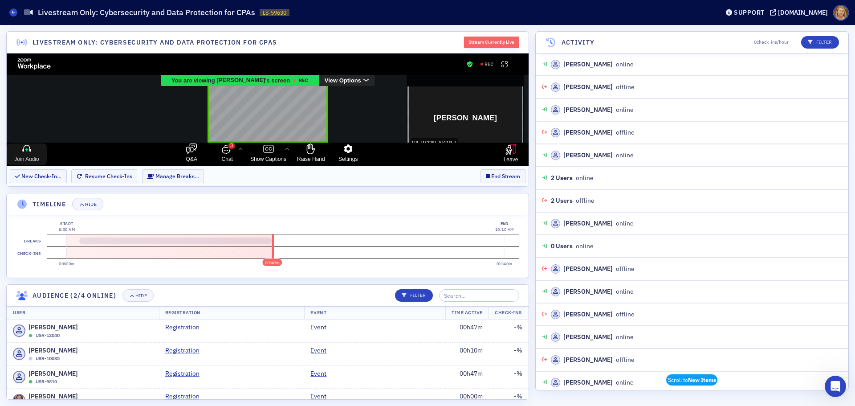
click at [363, 78] on icon "sharing view options" at bounding box center [366, 80] width 6 height 4
click at [365, 106] on link "Original Size" at bounding box center [354, 108] width 70 height 12
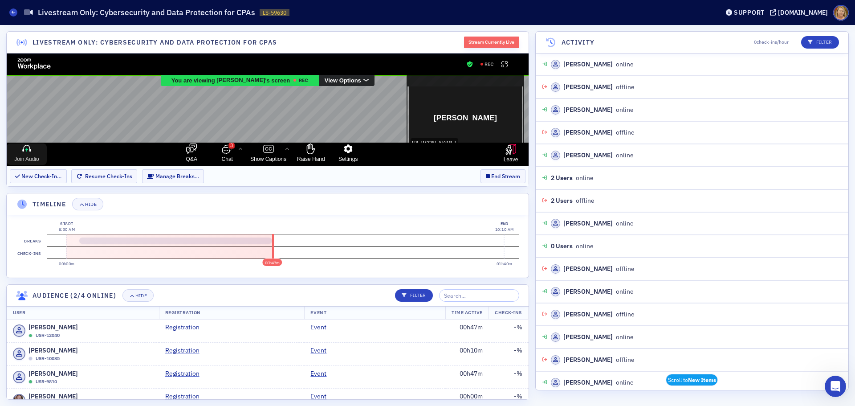
click at [359, 82] on div "View Options" at bounding box center [347, 80] width 56 height 12
click at [355, 93] on span "Fit to Window" at bounding box center [353, 96] width 33 height 6
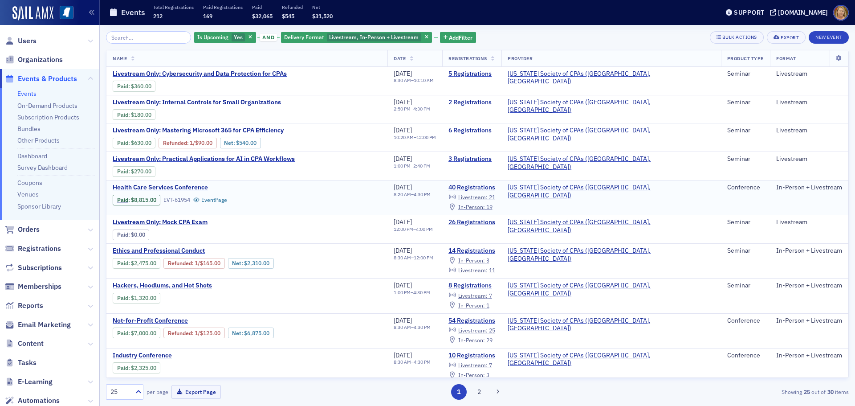
click at [179, 187] on span "Health Care Services Conference" at bounding box center [188, 187] width 150 height 8
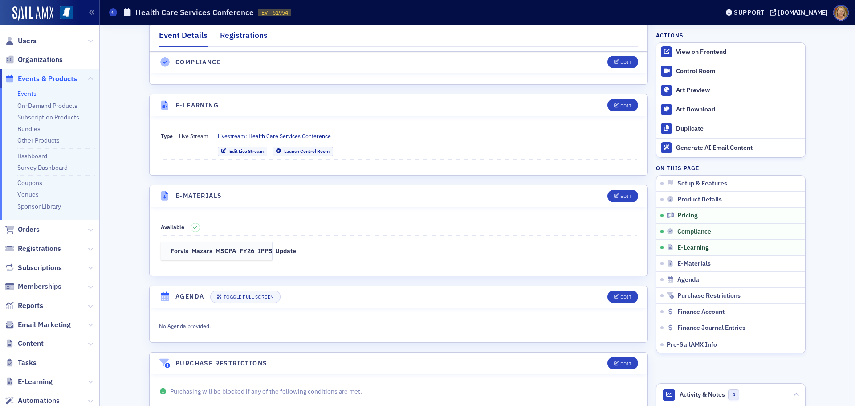
scroll to position [1470, 0]
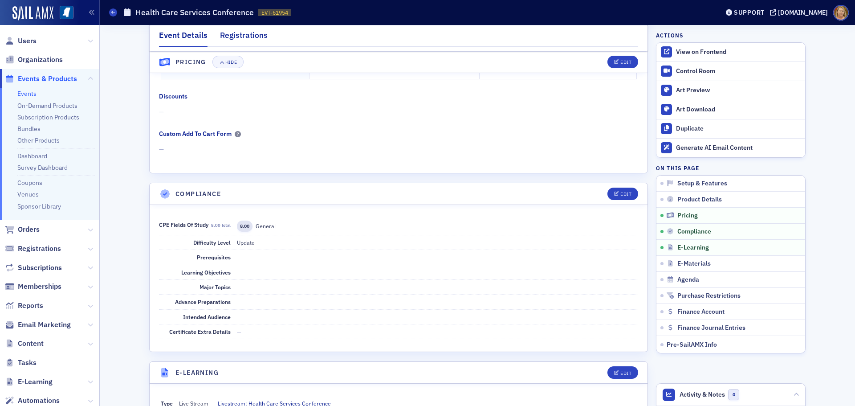
click at [248, 38] on div "Registrations" at bounding box center [244, 37] width 48 height 16
